Goal: Task Accomplishment & Management: Manage account settings

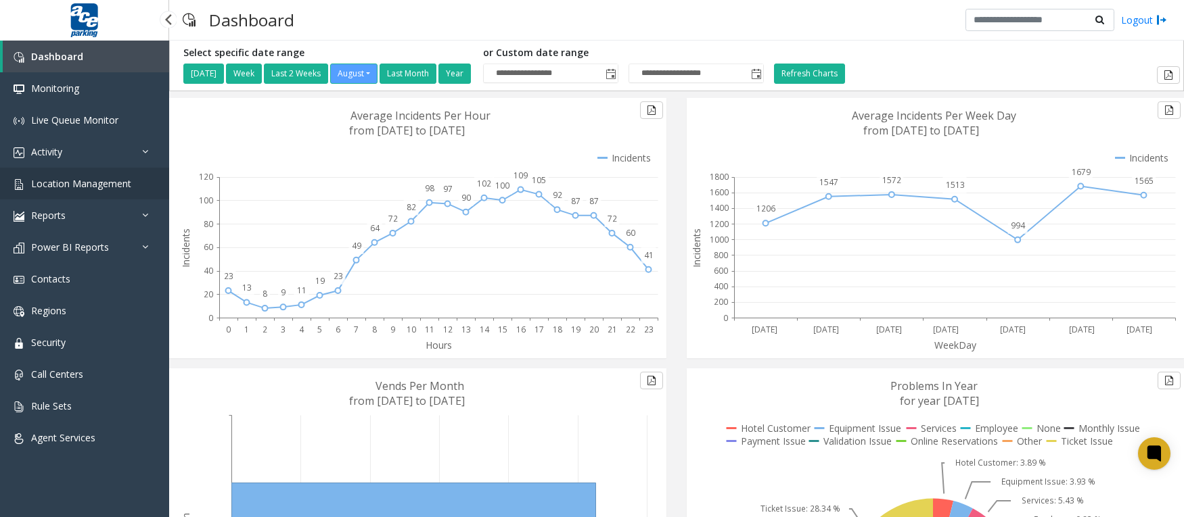
click at [65, 181] on span "Location Management" at bounding box center [81, 183] width 100 height 13
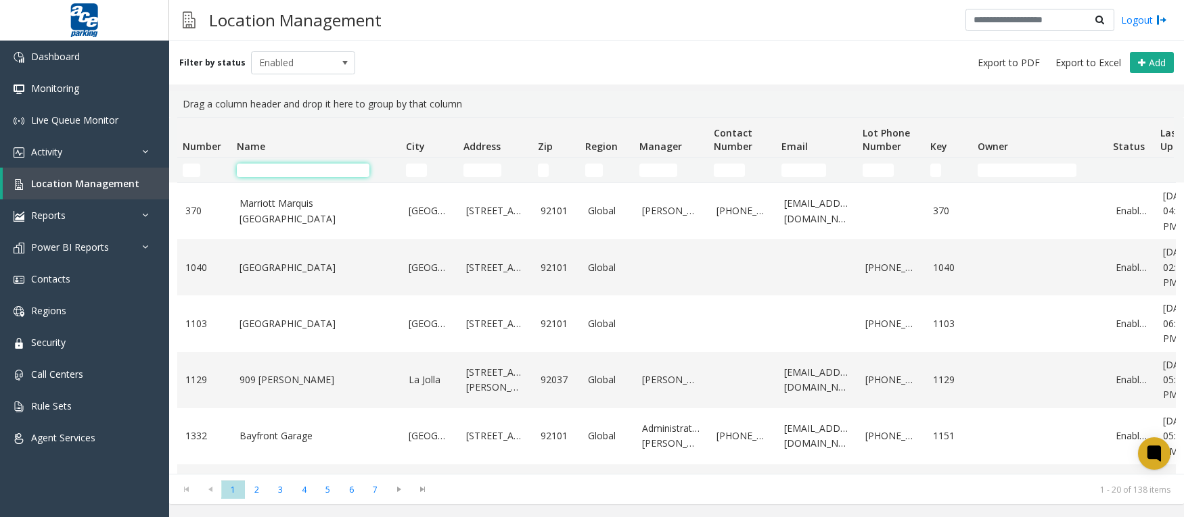
click at [333, 172] on input "Name Filter" at bounding box center [303, 171] width 133 height 14
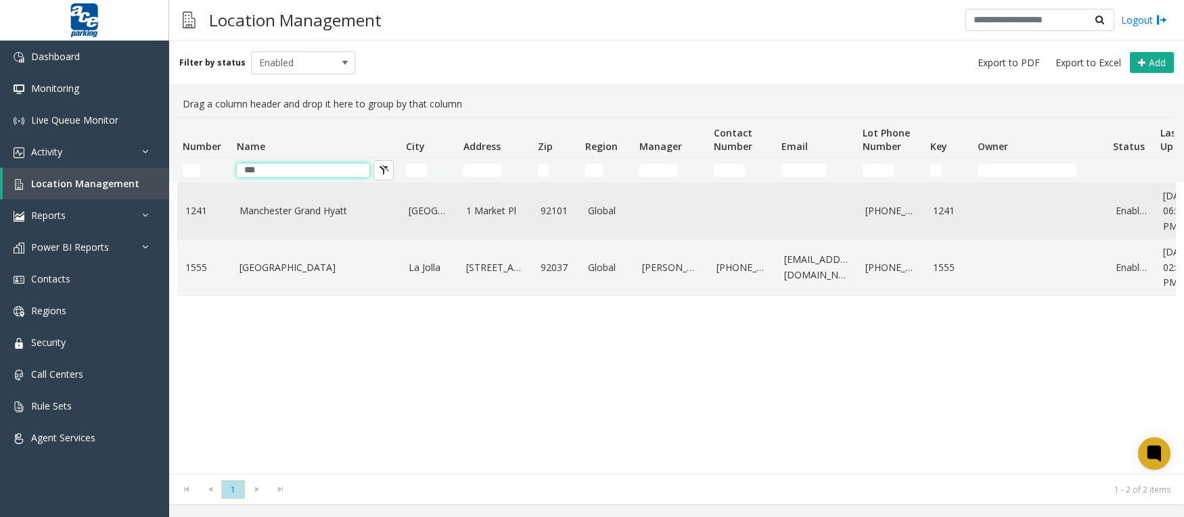
type input "***"
click at [315, 211] on link "Manchester Grand Hyatt" at bounding box center [315, 211] width 153 height 15
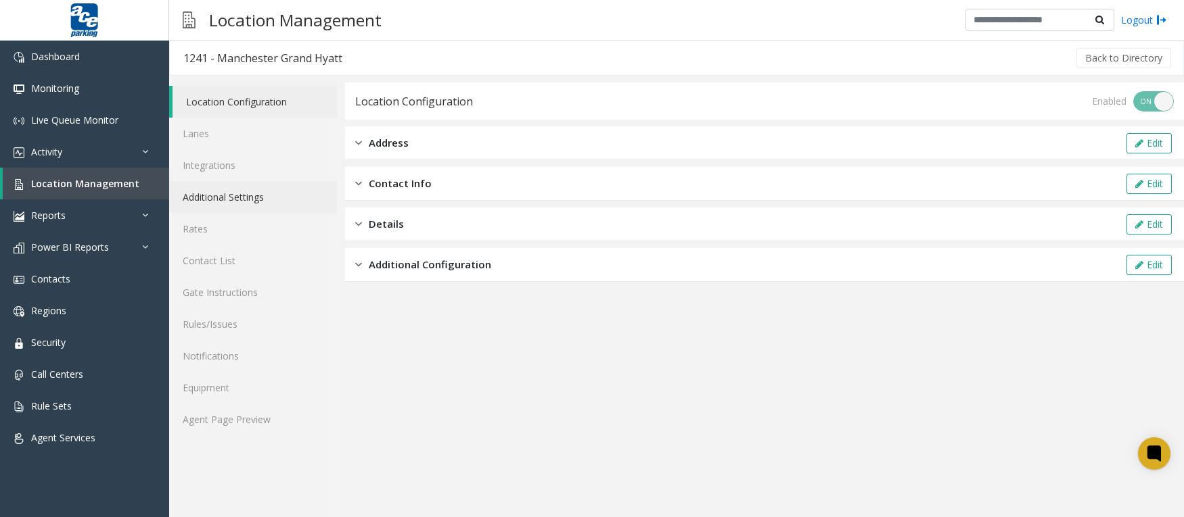
click at [194, 193] on link "Additional Settings" at bounding box center [253, 197] width 168 height 32
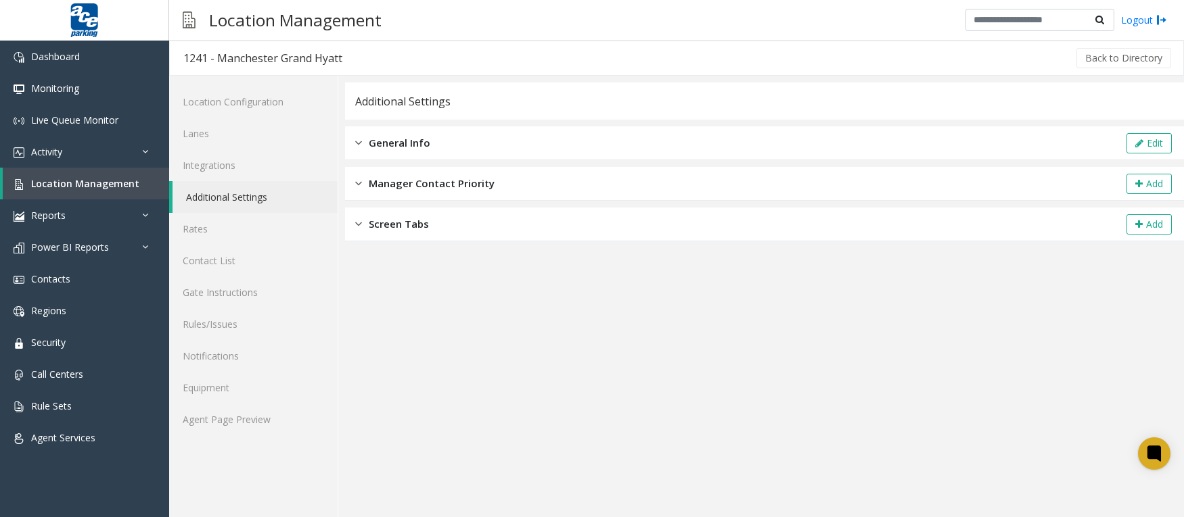
drag, startPoint x: 218, startPoint y: 206, endPoint x: 238, endPoint y: 206, distance: 19.6
click at [218, 206] on link "Additional Settings" at bounding box center [254, 197] width 165 height 32
click at [1154, 142] on button "Edit" at bounding box center [1148, 143] width 45 height 20
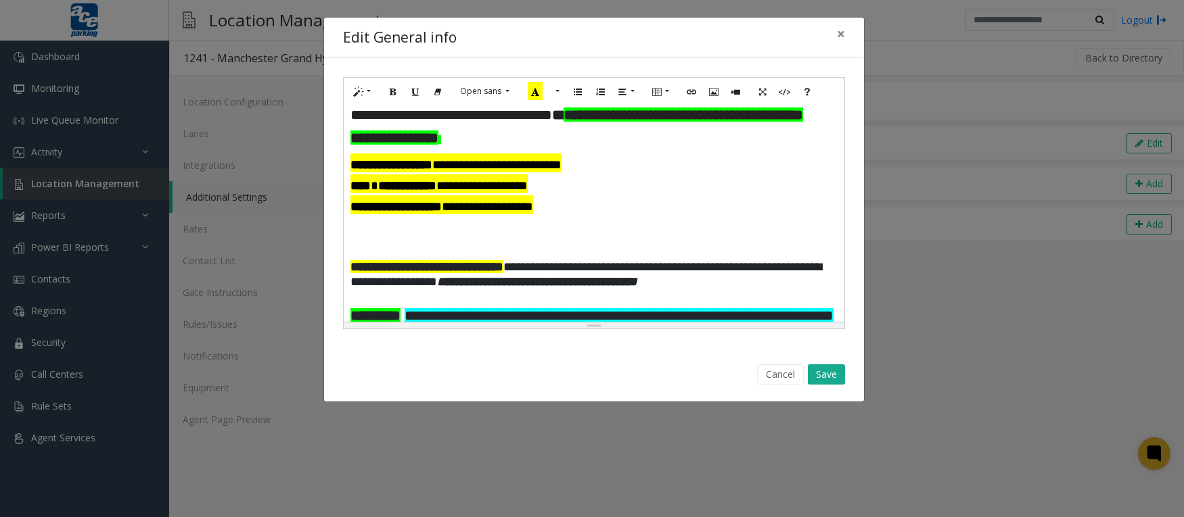
scroll to position [1503, 0]
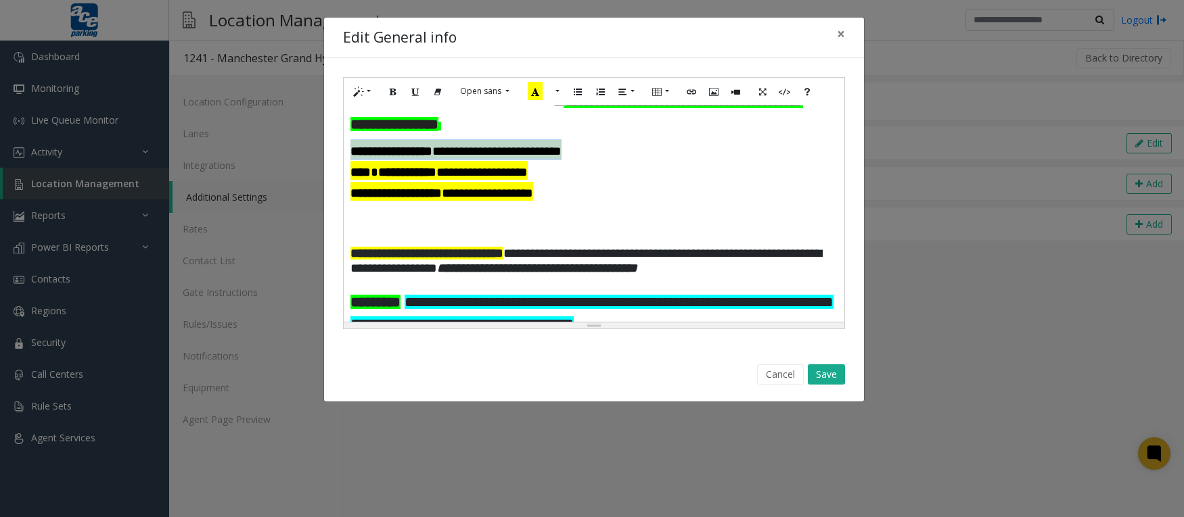
drag, startPoint x: 636, startPoint y: 191, endPoint x: 351, endPoint y: 191, distance: 284.7
click at [351, 160] on p "**********" at bounding box center [588, 149] width 477 height 21
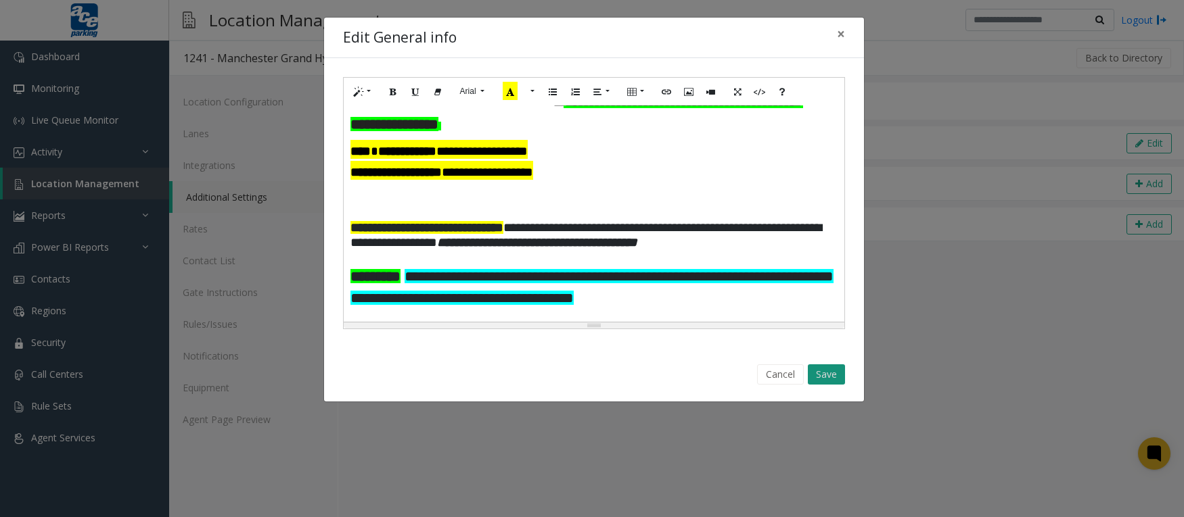
click at [819, 375] on button "Save" at bounding box center [826, 375] width 37 height 20
